Goal: Task Accomplishment & Management: Manage account settings

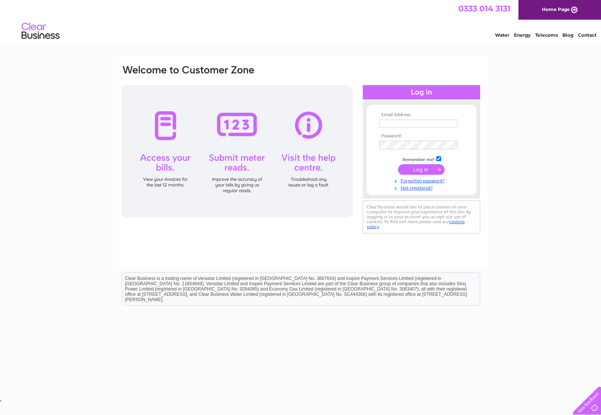
drag, startPoint x: 432, startPoint y: 124, endPoint x: 440, endPoint y: 130, distance: 10.8
type input "mail@hospital-radio-publications.co.uk"
click at [428, 167] on input "submit" at bounding box center [421, 170] width 47 height 11
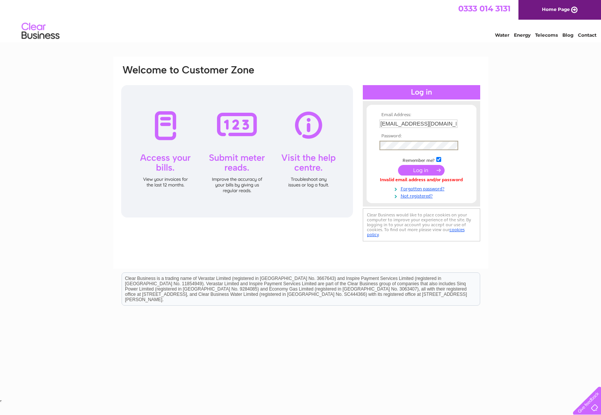
click at [427, 169] on input "submit" at bounding box center [421, 170] width 47 height 11
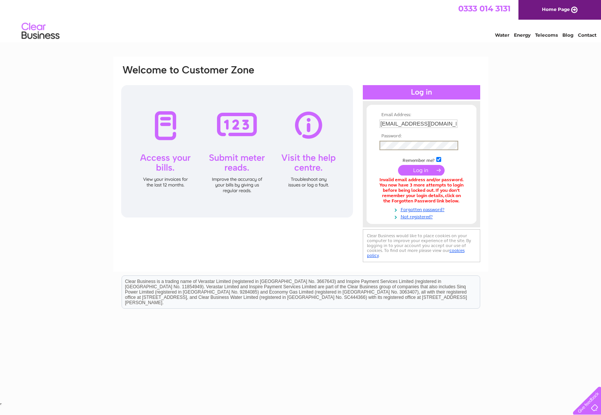
click at [415, 168] on input "submit" at bounding box center [421, 170] width 47 height 11
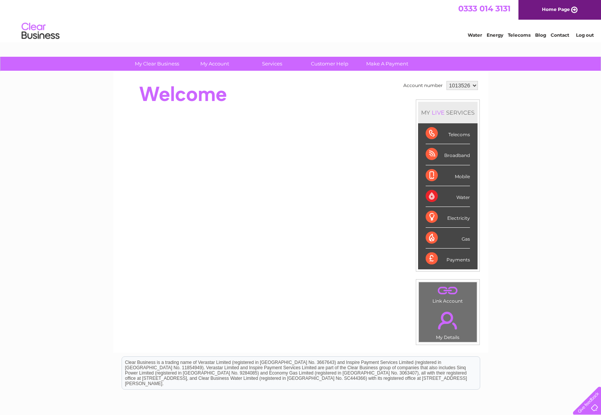
click at [453, 137] on div "Telecoms" at bounding box center [448, 133] width 44 height 21
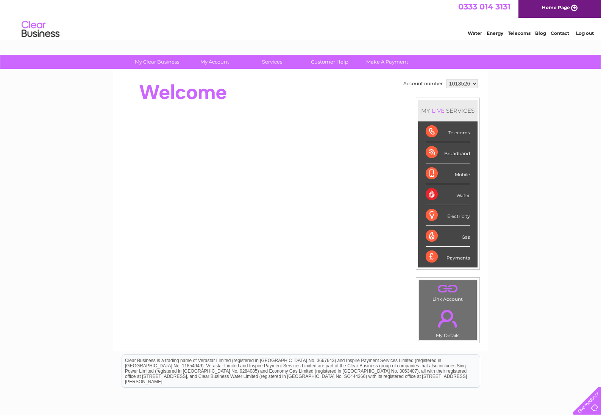
scroll to position [3, 0]
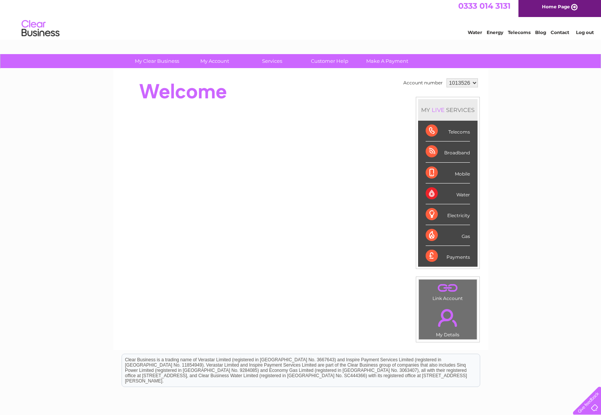
click at [432, 152] on div "Broadband" at bounding box center [448, 152] width 44 height 21
click at [435, 135] on div "Telecoms" at bounding box center [448, 131] width 44 height 21
click at [456, 259] on div "Payments" at bounding box center [448, 256] width 44 height 20
click at [434, 260] on div "Payments" at bounding box center [448, 256] width 44 height 20
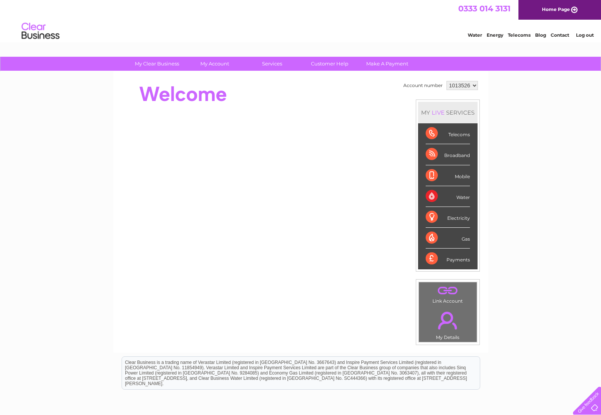
scroll to position [0, 0]
click at [436, 114] on div "LIVE" at bounding box center [438, 112] width 16 height 7
click at [430, 136] on div "Telecoms" at bounding box center [448, 133] width 44 height 21
click at [437, 134] on div "Telecoms" at bounding box center [448, 133] width 44 height 21
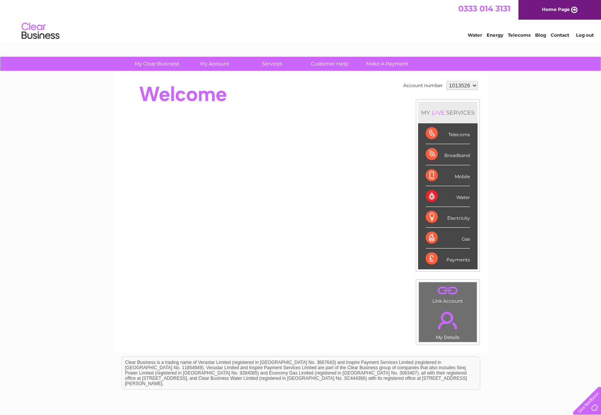
click at [512, 36] on link "Telecoms" at bounding box center [519, 35] width 23 height 6
click at [390, 64] on link "Make A Payment" at bounding box center [387, 64] width 62 height 14
click at [393, 64] on link "Make A Payment" at bounding box center [387, 64] width 62 height 14
click at [447, 307] on link "." at bounding box center [448, 320] width 54 height 27
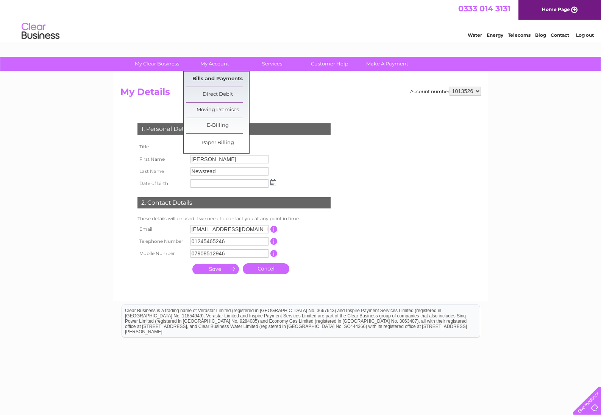
click at [217, 77] on link "Bills and Payments" at bounding box center [217, 79] width 62 height 15
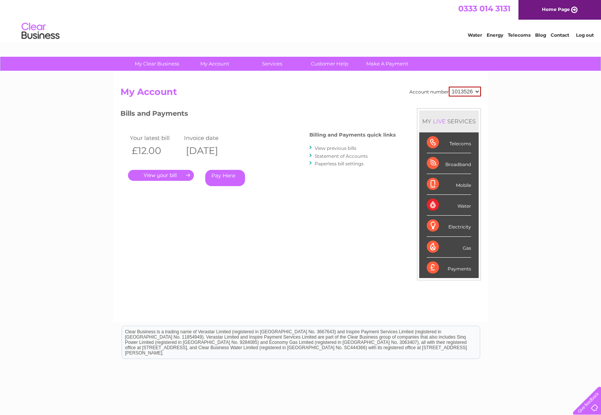
click at [189, 174] on link "." at bounding box center [161, 175] width 66 height 11
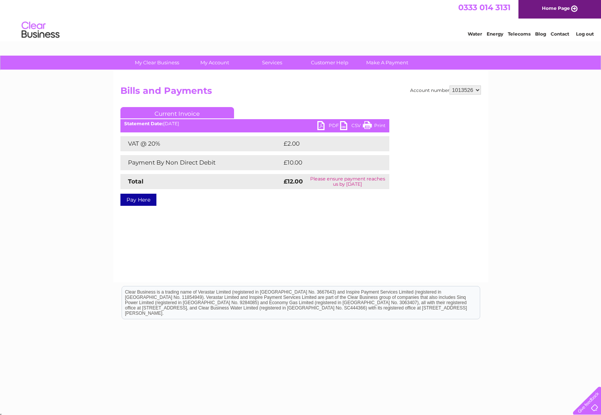
scroll to position [1, 0]
click at [331, 126] on link "PDF" at bounding box center [328, 127] width 23 height 11
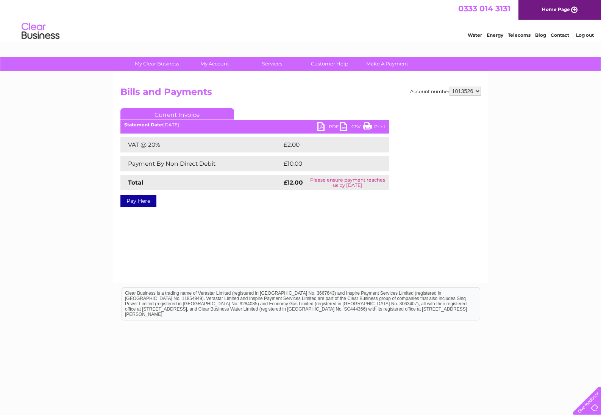
scroll to position [0, 0]
click at [149, 65] on link "My Clear Business" at bounding box center [157, 64] width 62 height 14
